Goal: Task Accomplishment & Management: Use online tool/utility

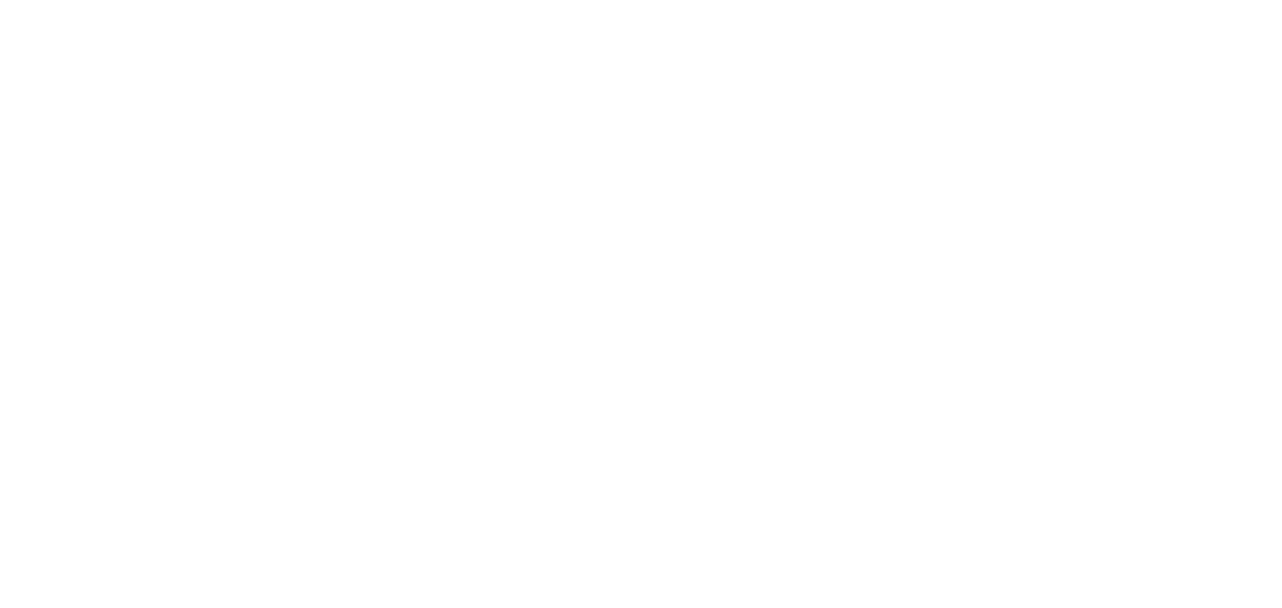
select select "*"
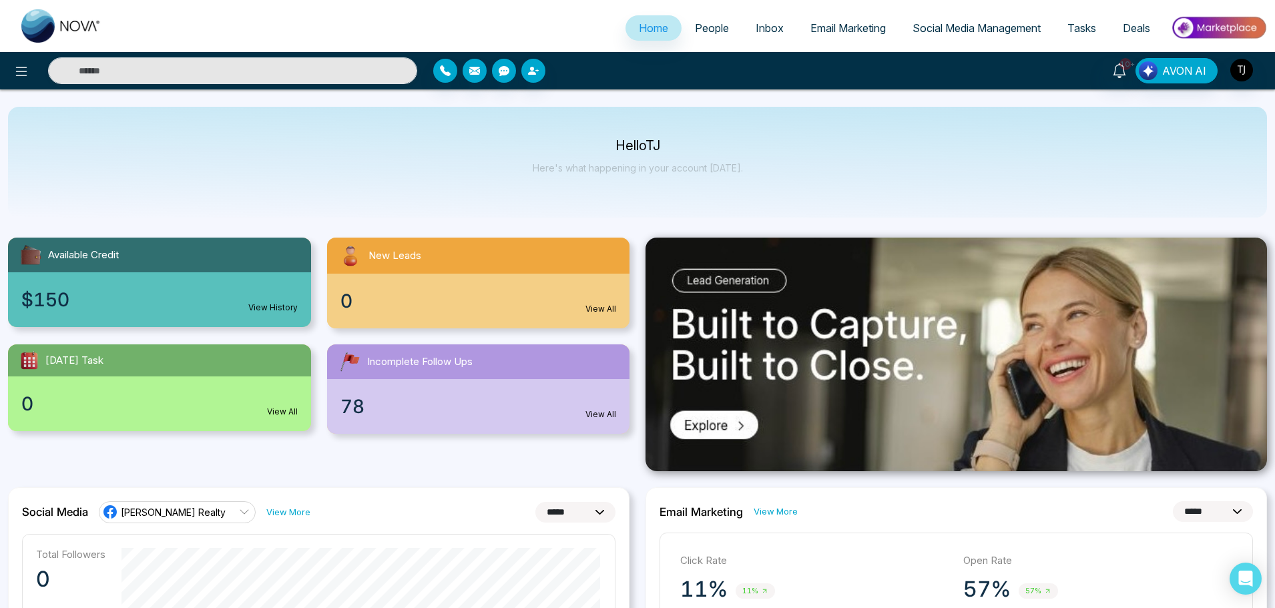
click at [852, 27] on span "Email Marketing" at bounding box center [847, 27] width 75 height 13
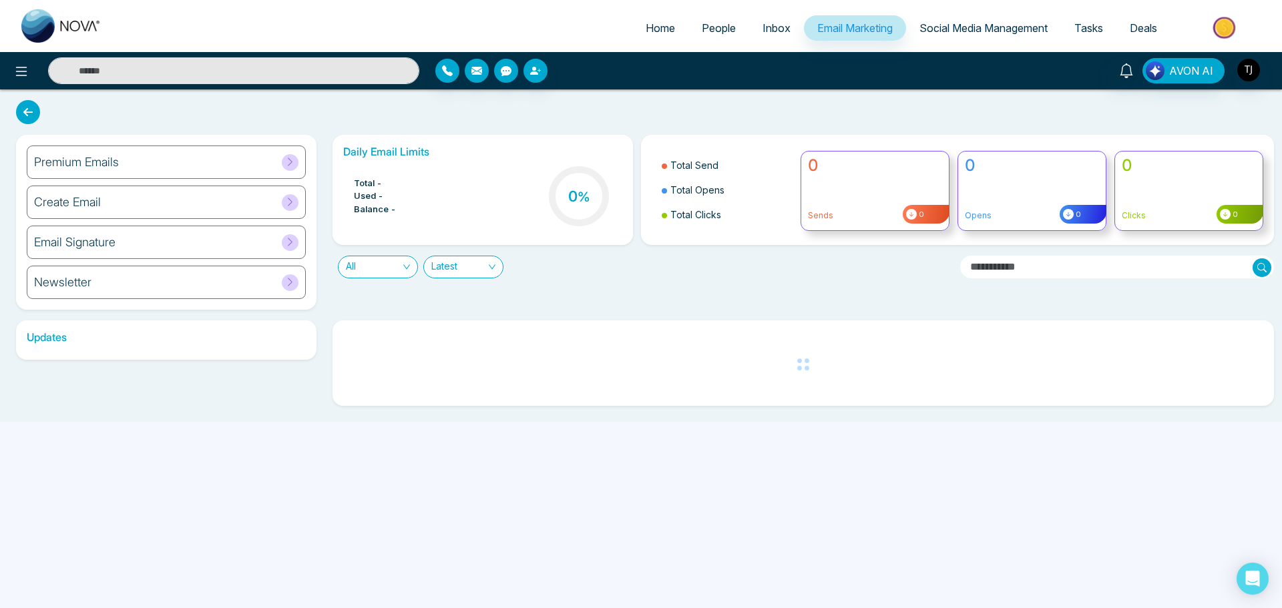
click at [134, 212] on div "Create Email" at bounding box center [166, 202] width 279 height 33
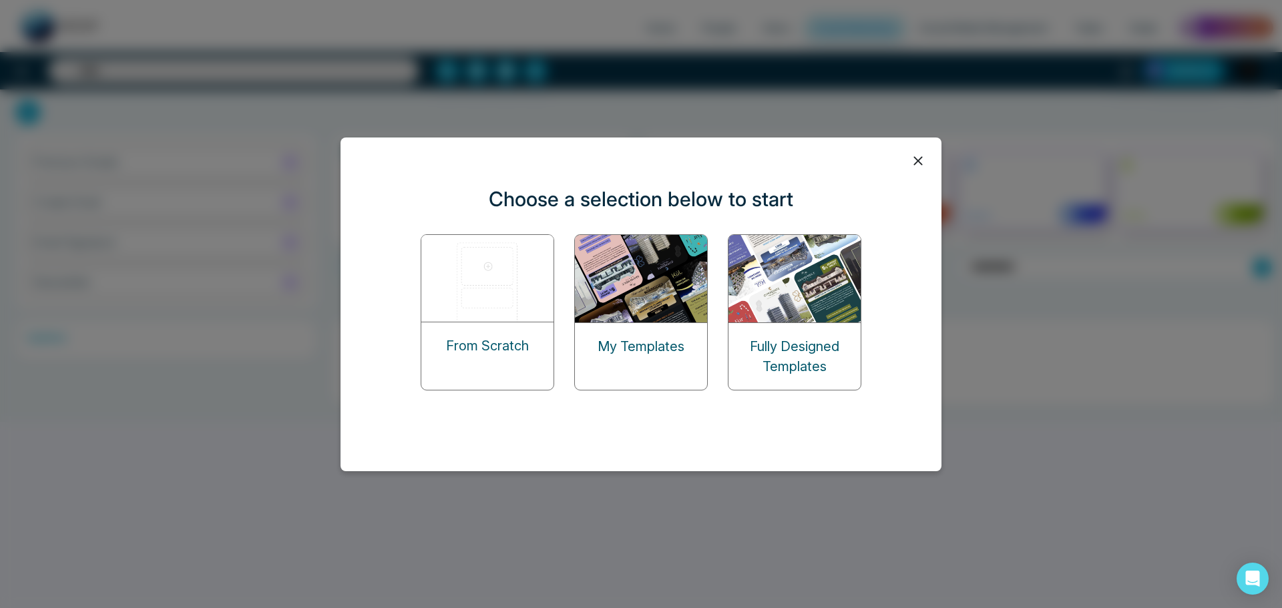
click at [494, 309] on img at bounding box center [488, 278] width 134 height 87
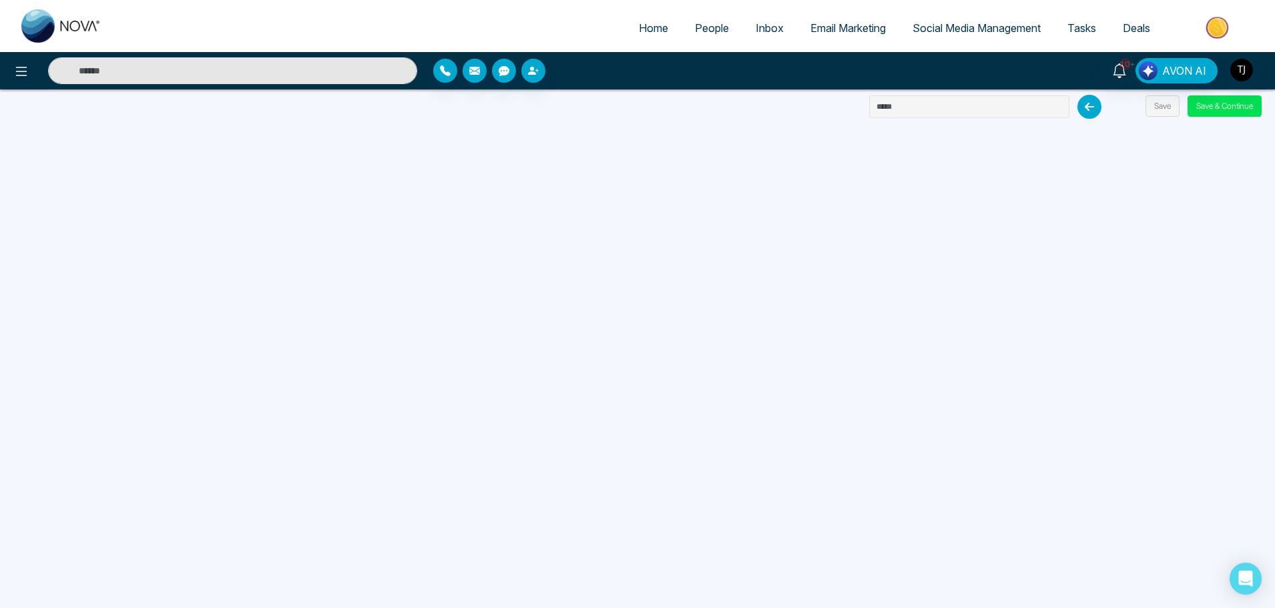
click at [1093, 107] on icon at bounding box center [1089, 107] width 24 height 24
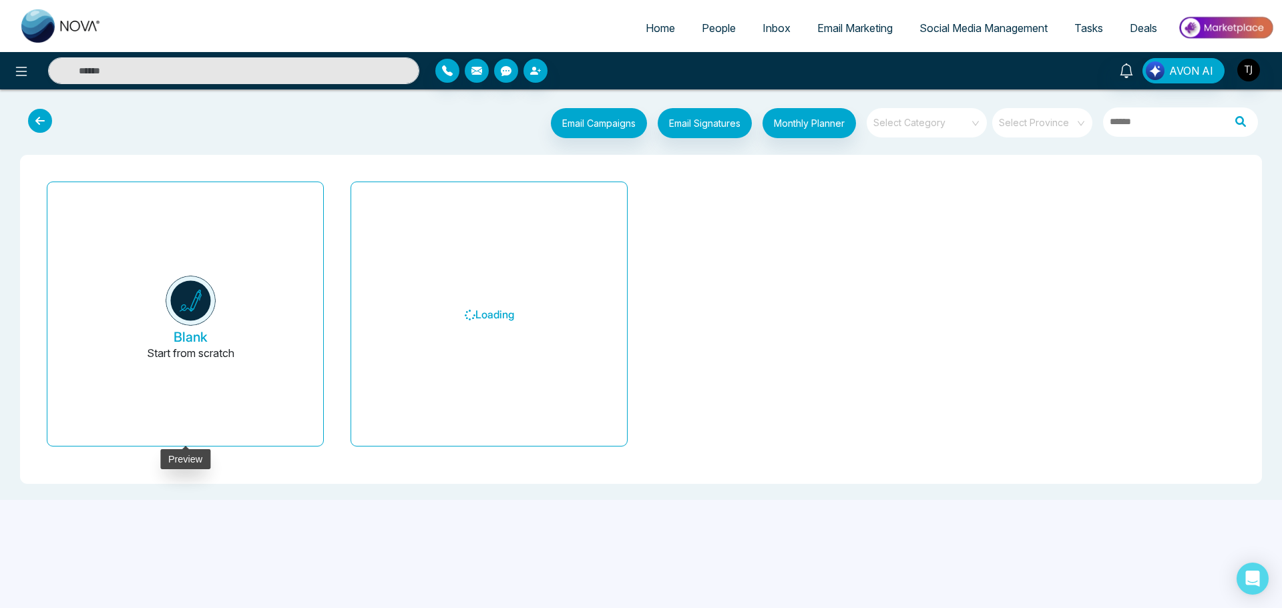
click at [168, 320] on button "Blank Start from scratch" at bounding box center [191, 319] width 244 height 253
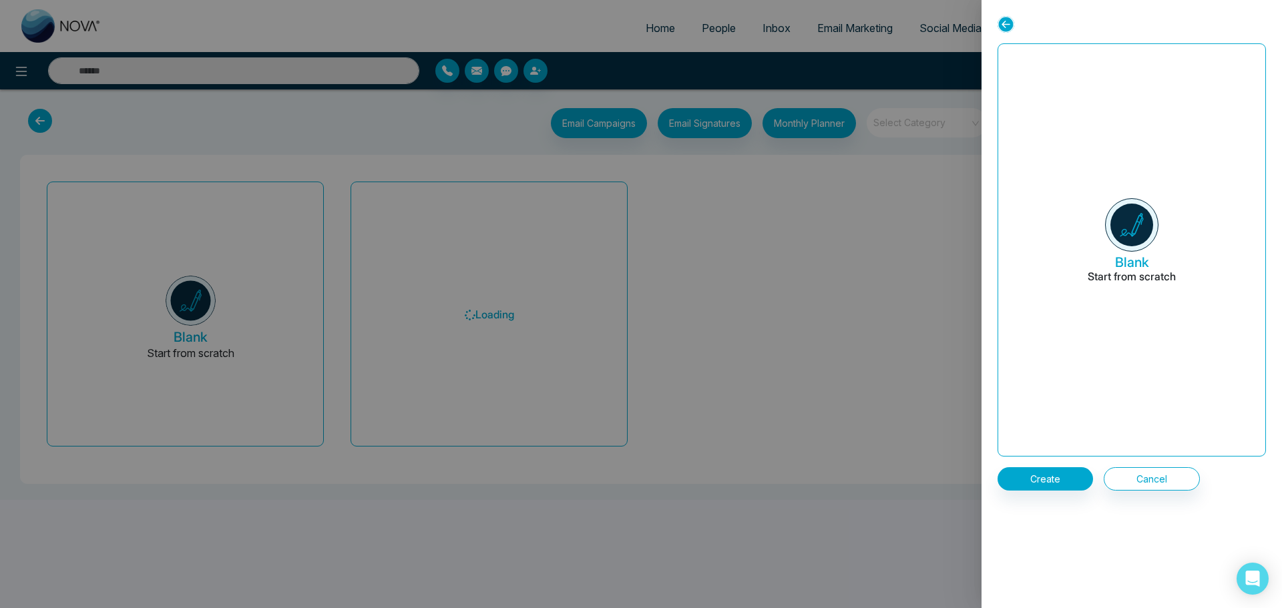
click at [1054, 493] on div "Blank Start from scratch Create Cancel" at bounding box center [1131, 304] width 300 height 608
click at [1053, 483] on button "Create" at bounding box center [1044, 478] width 95 height 23
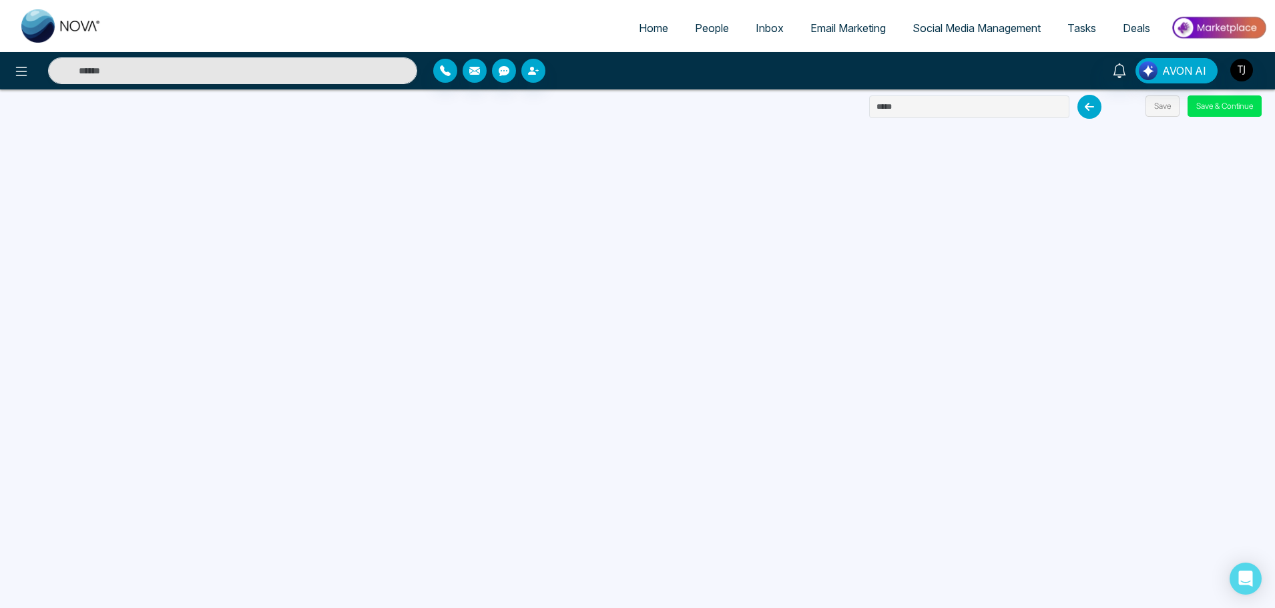
click at [939, 73] on div "AVON AI" at bounding box center [1009, 70] width 515 height 25
click at [927, 115] on input "text" at bounding box center [969, 106] width 200 height 23
type input "*"
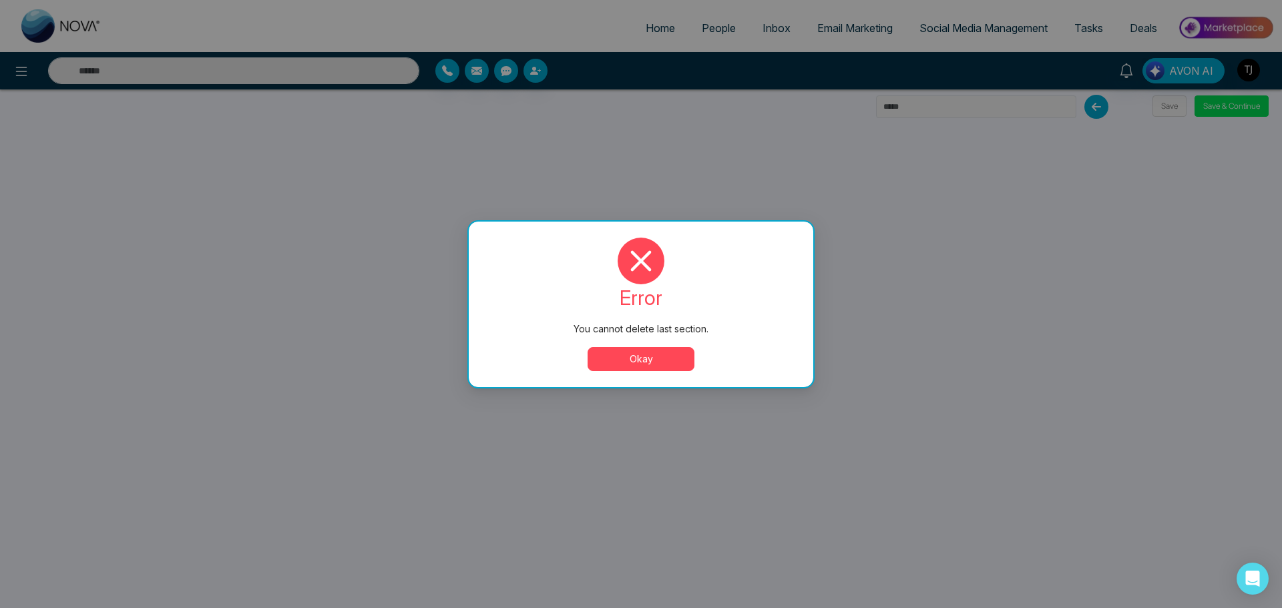
click at [648, 354] on button "Okay" at bounding box center [640, 359] width 107 height 24
